Goal: Task Accomplishment & Management: Manage account settings

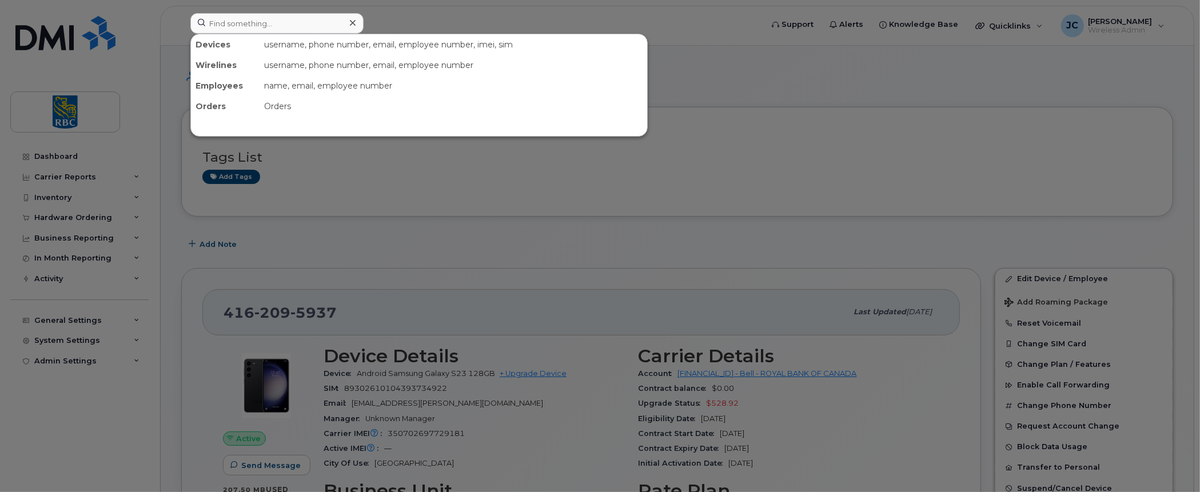
click at [258, 25] on input at bounding box center [276, 23] width 173 height 21
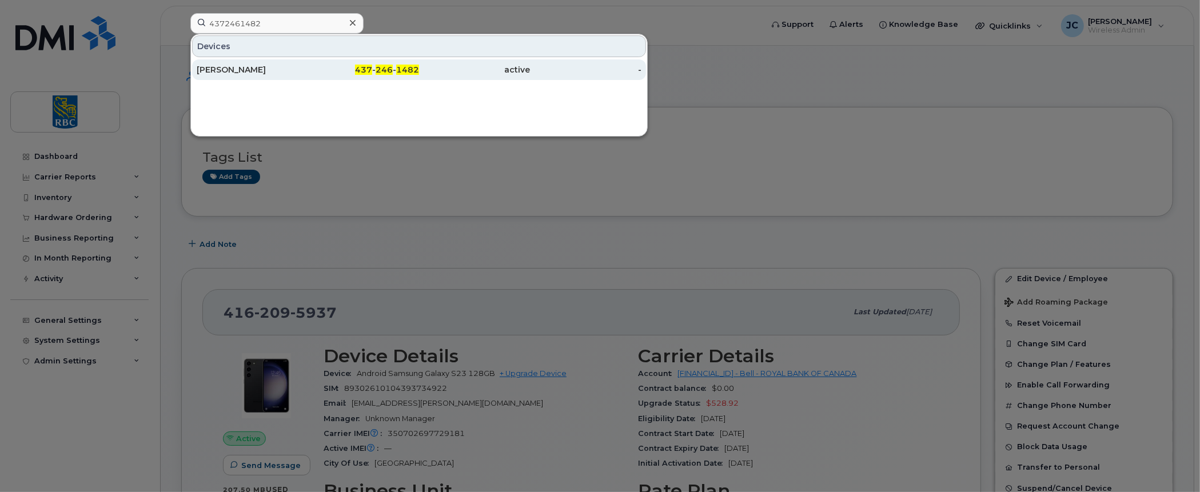
type input "4372461482"
click at [234, 65] on div "[PERSON_NAME]" at bounding box center [252, 69] width 111 height 11
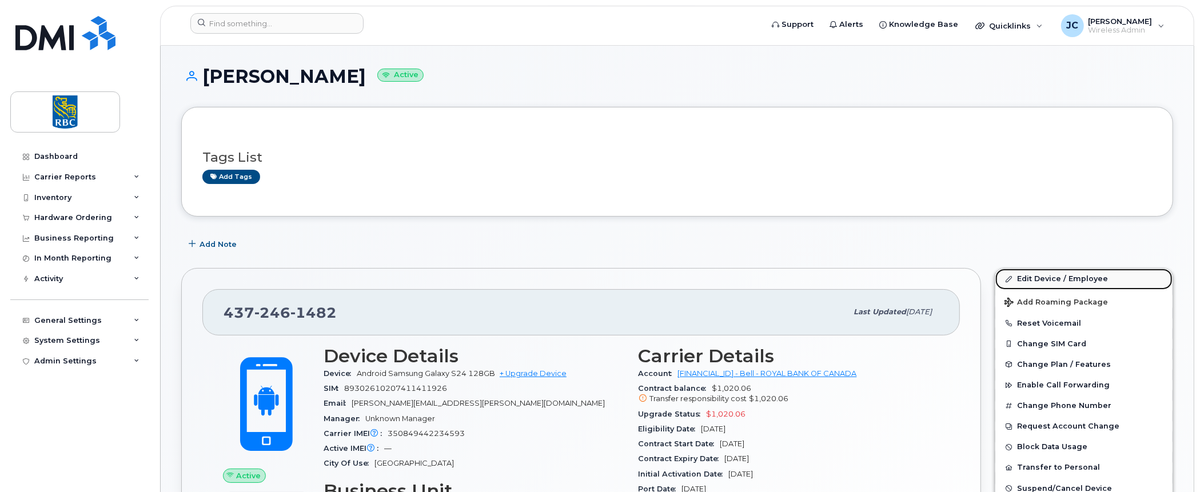
click at [1042, 274] on link "Edit Device / Employee" at bounding box center [1083, 279] width 177 height 21
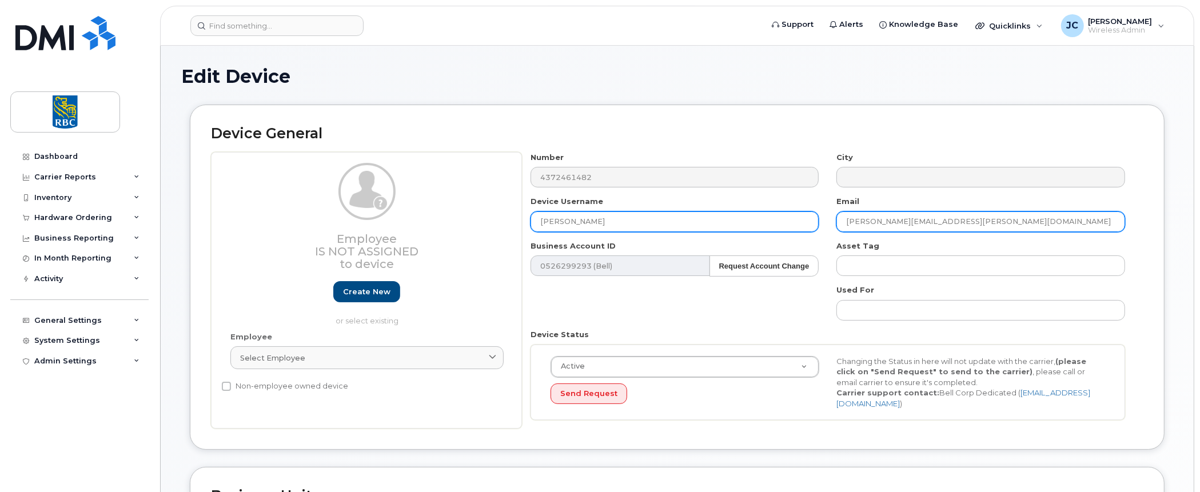
drag, startPoint x: 965, startPoint y: 221, endPoint x: 681, endPoint y: 227, distance: 284.2
click at [681, 227] on div "Number 4372461482 City Device Username Parthkumar Patel Email parthkumar.patel@…" at bounding box center [828, 290] width 612 height 277
paste input "hardik.z"
type input "hardik.z.patel@rbc.com"
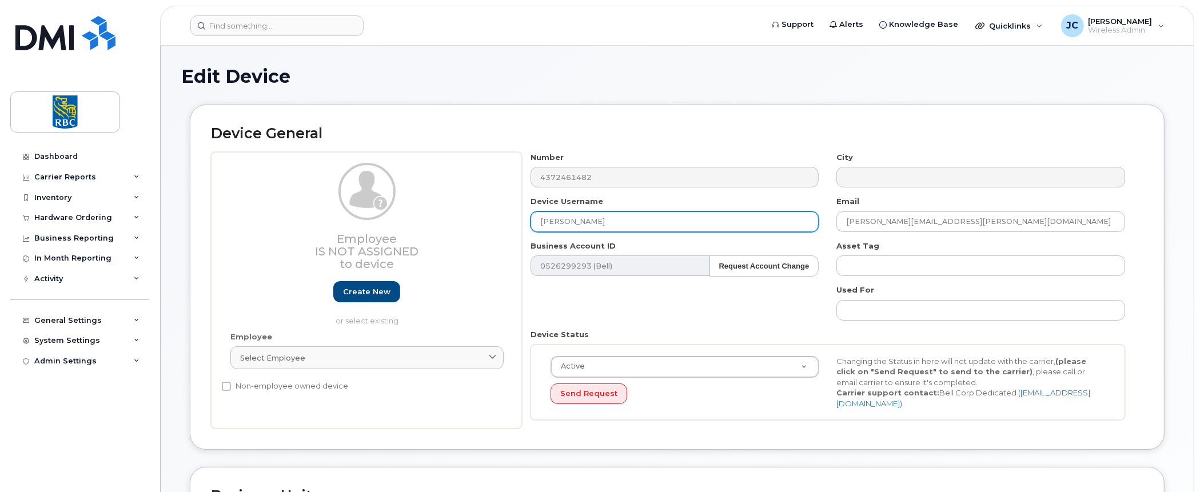
drag, startPoint x: 627, startPoint y: 218, endPoint x: 325, endPoint y: 183, distance: 303.8
click at [325, 183] on div "Employee Is not assigned to device Create new or select existing Employee Selec…" at bounding box center [677, 290] width 932 height 277
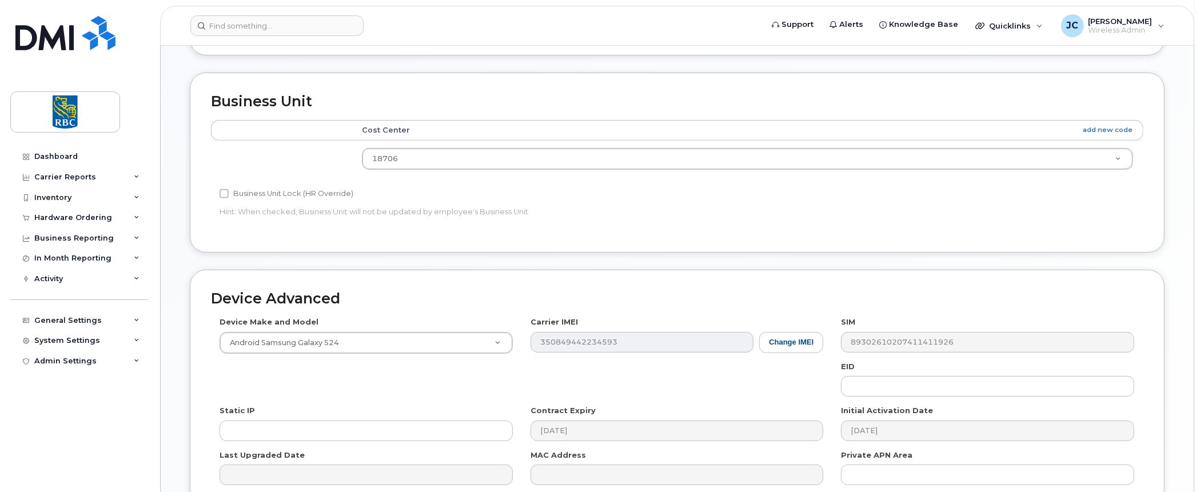
scroll to position [510, 0]
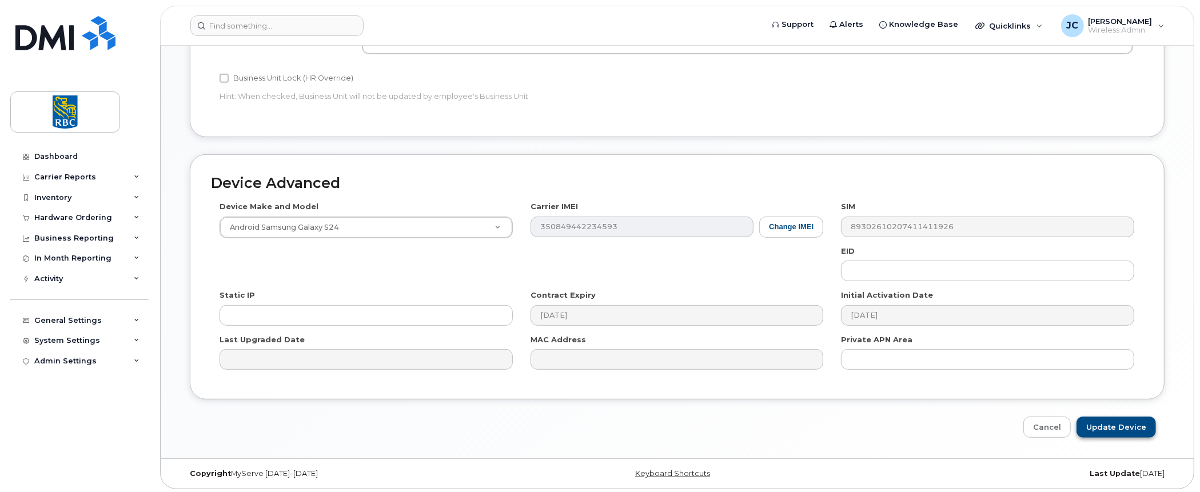
type input "Hardik Patel"
click at [1122, 422] on input "Update Device" at bounding box center [1115, 427] width 79 height 21
type input "Saving..."
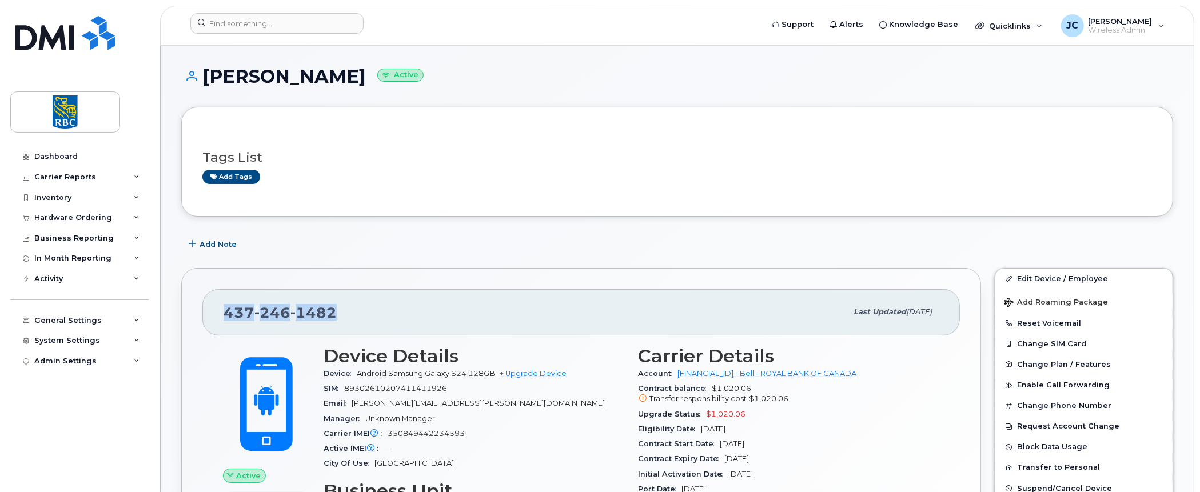
drag, startPoint x: 332, startPoint y: 313, endPoint x: 216, endPoint y: 308, distance: 116.2
click at [216, 308] on div "437 246 1482 Last updated Aug 13, 2025" at bounding box center [580, 312] width 757 height 46
copy span "437 246 1482"
